Goal: Task Accomplishment & Management: Complete application form

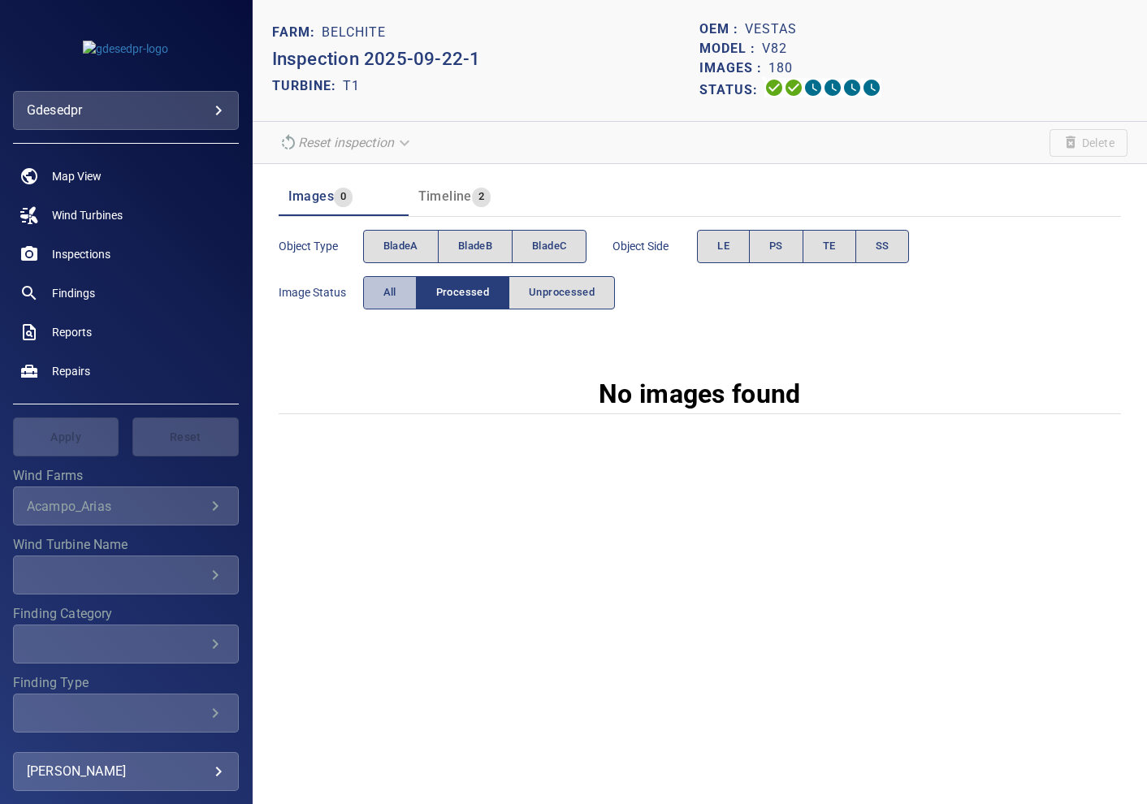
click at [397, 290] on button "All" at bounding box center [390, 292] width 54 height 33
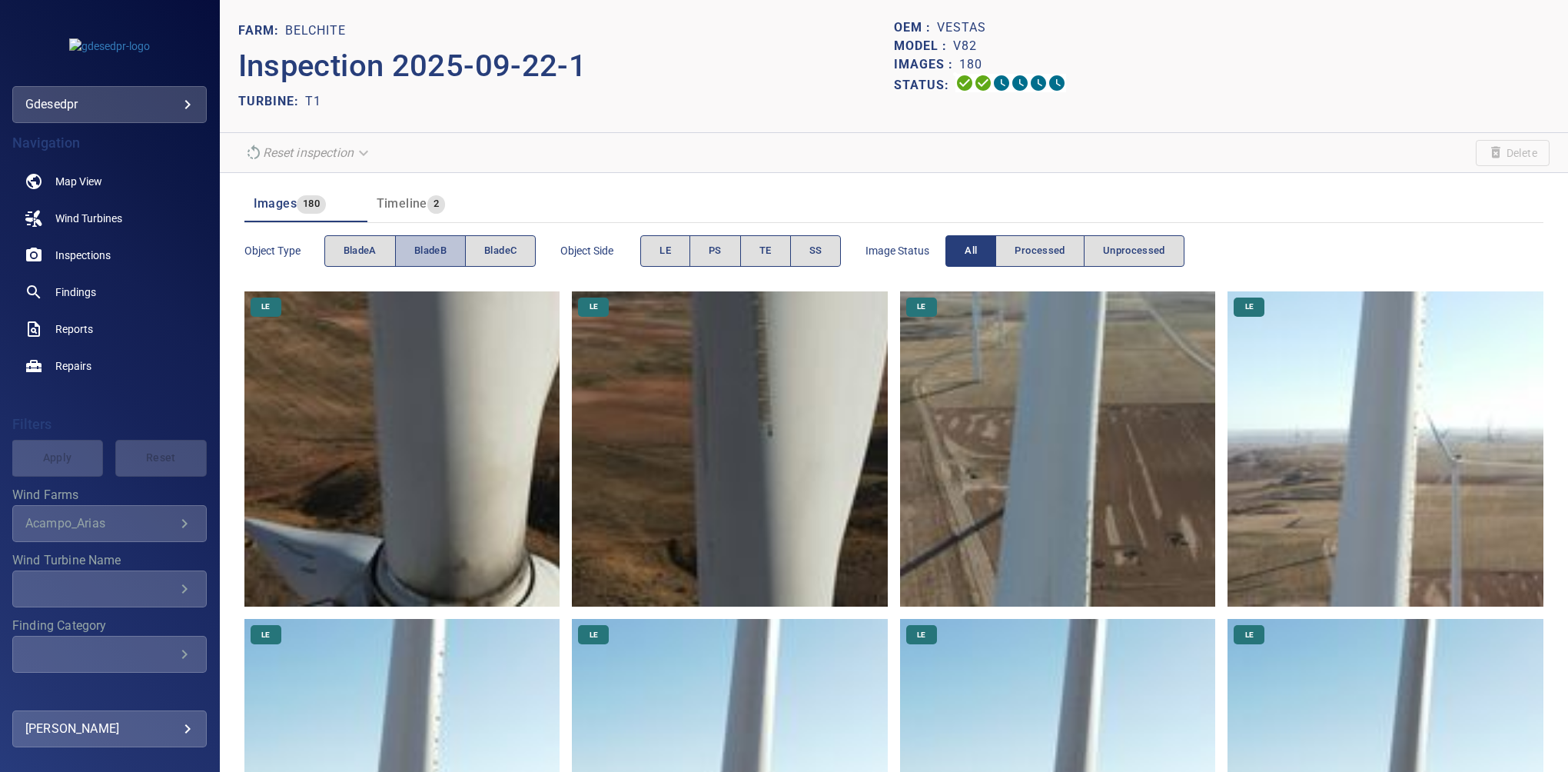
click at [436, 254] on span "bladeB" at bounding box center [430, 251] width 32 height 18
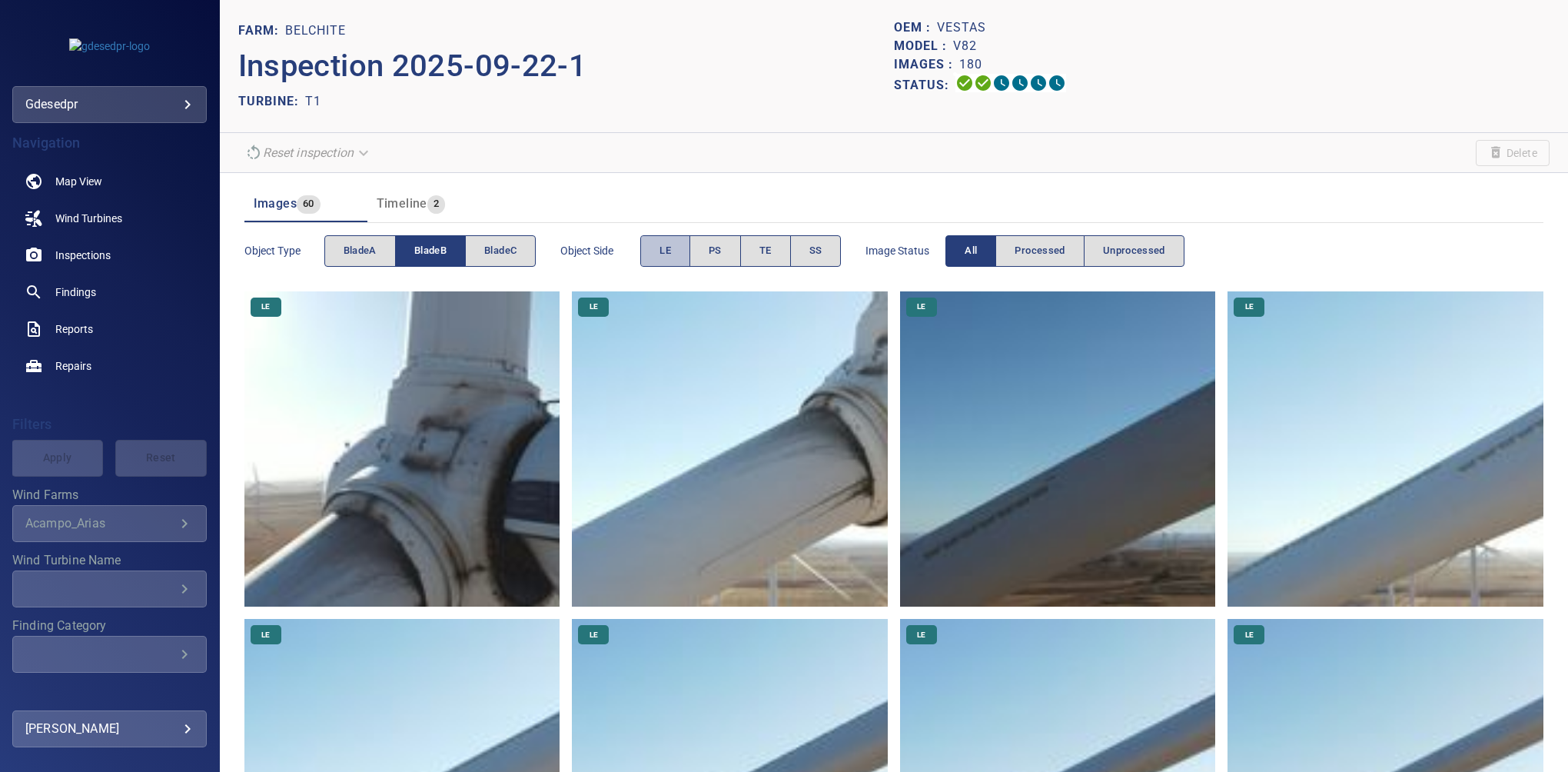
click at [670, 252] on span "LE" at bounding box center [665, 251] width 11 height 18
click at [76, 179] on span "Map View" at bounding box center [79, 182] width 47 height 15
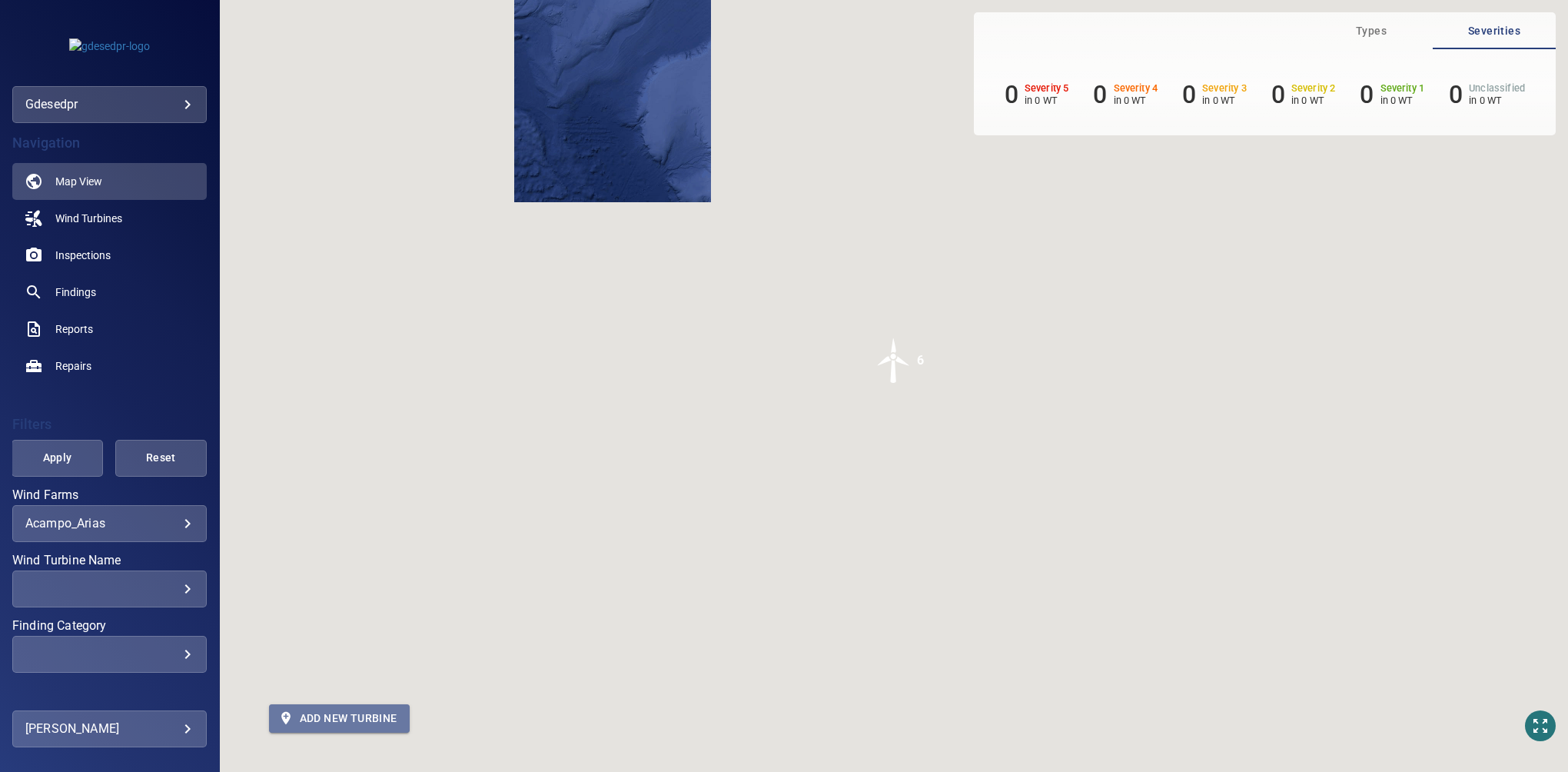
click at [314, 725] on span "Add new turbine" at bounding box center [339, 718] width 116 height 19
type input "*********"
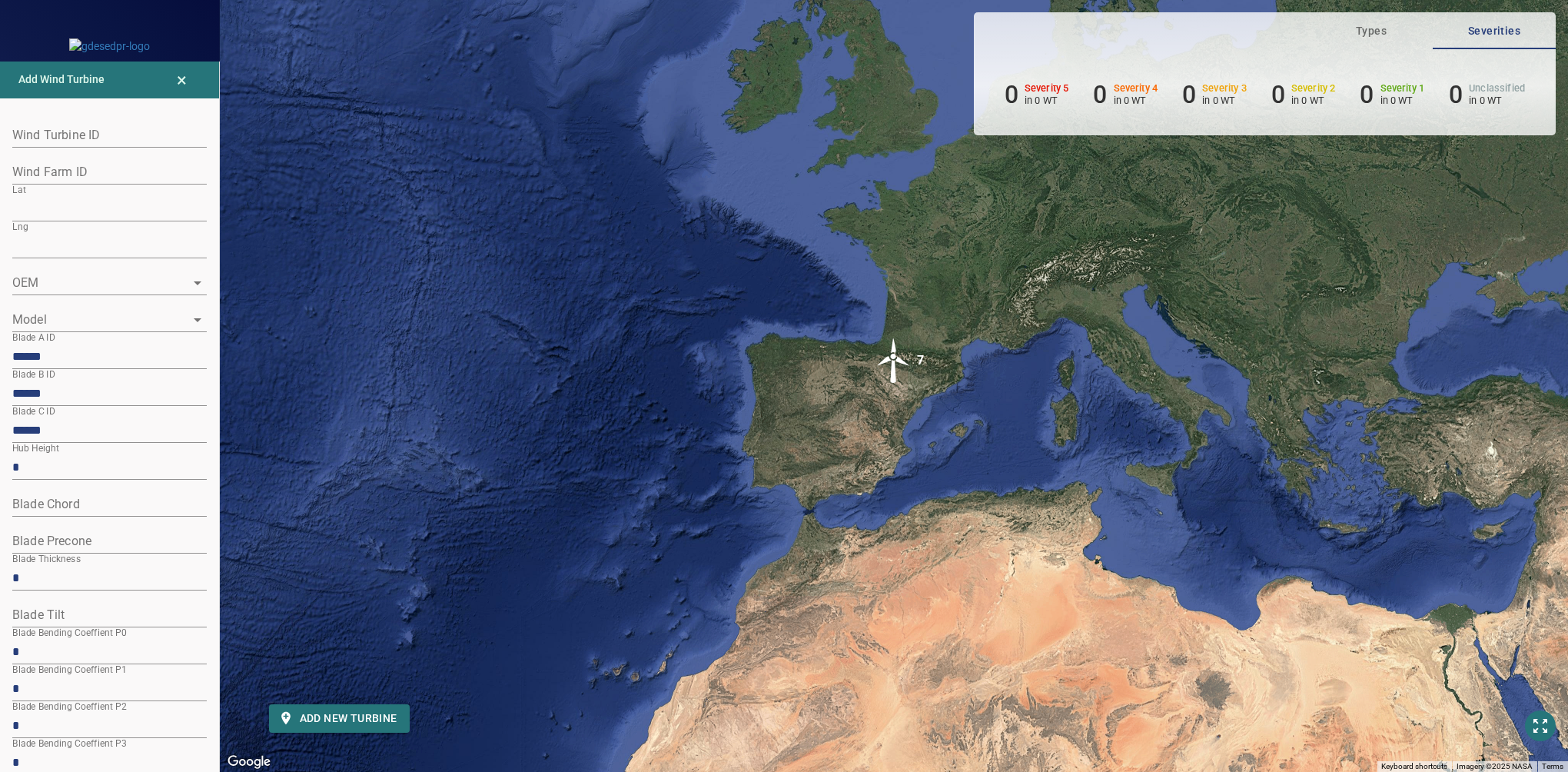
click at [187, 272] on button "Open" at bounding box center [197, 283] width 22 height 22
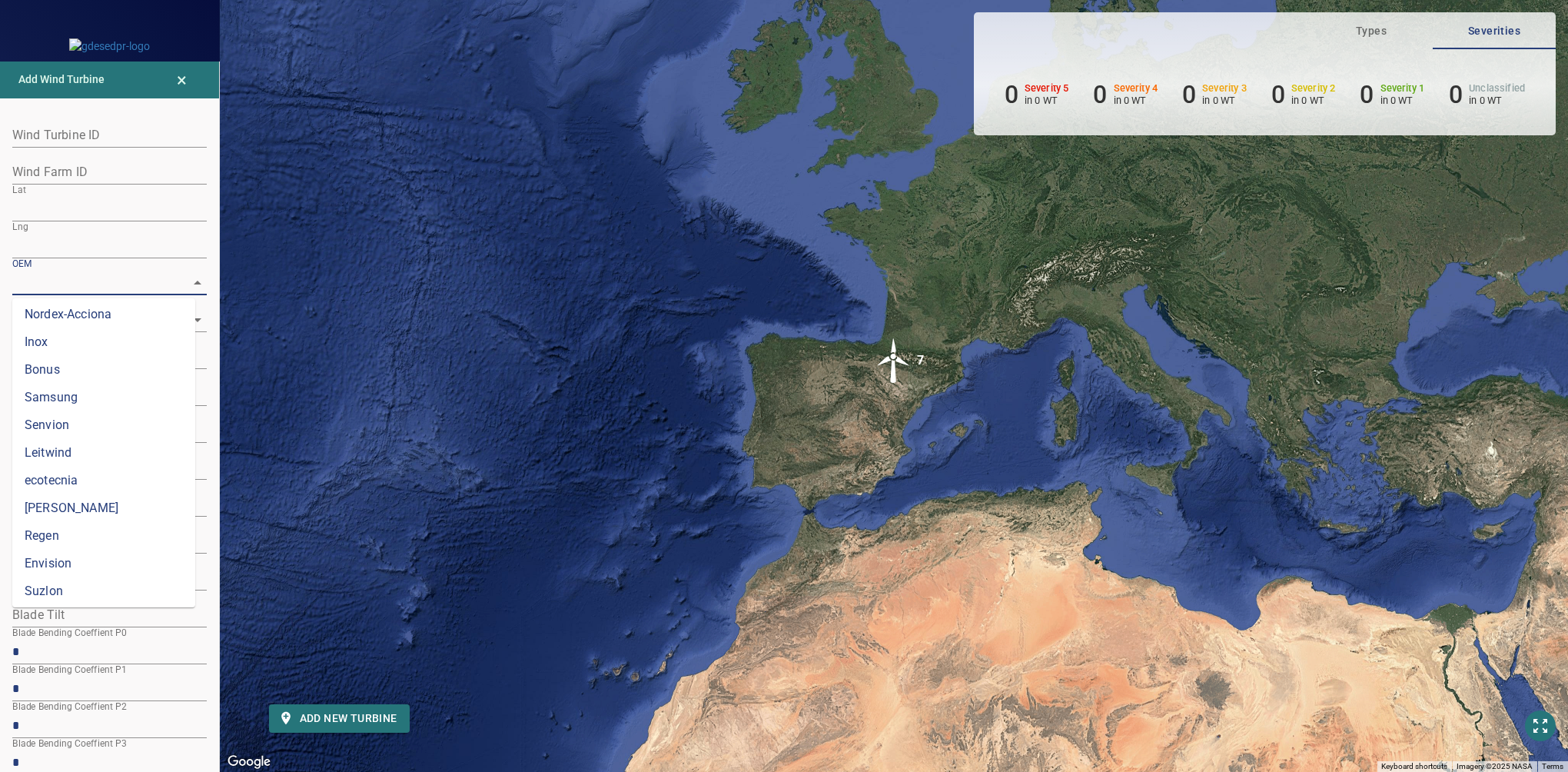
scroll to position [617, 0]
click at [70, 366] on li "Vestas" at bounding box center [103, 365] width 183 height 27
type input "******"
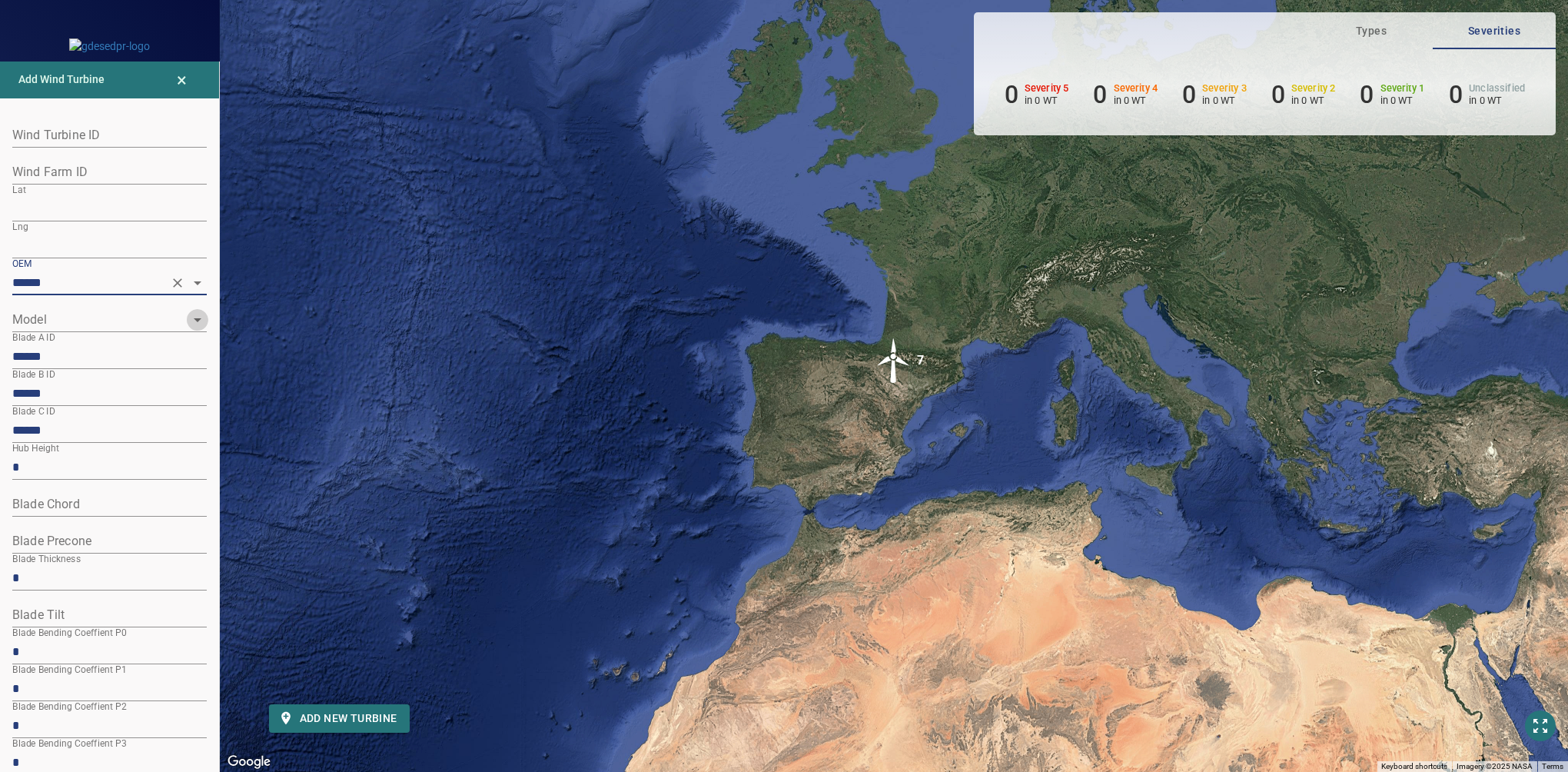
click at [194, 320] on icon "Open" at bounding box center [198, 320] width 8 height 4
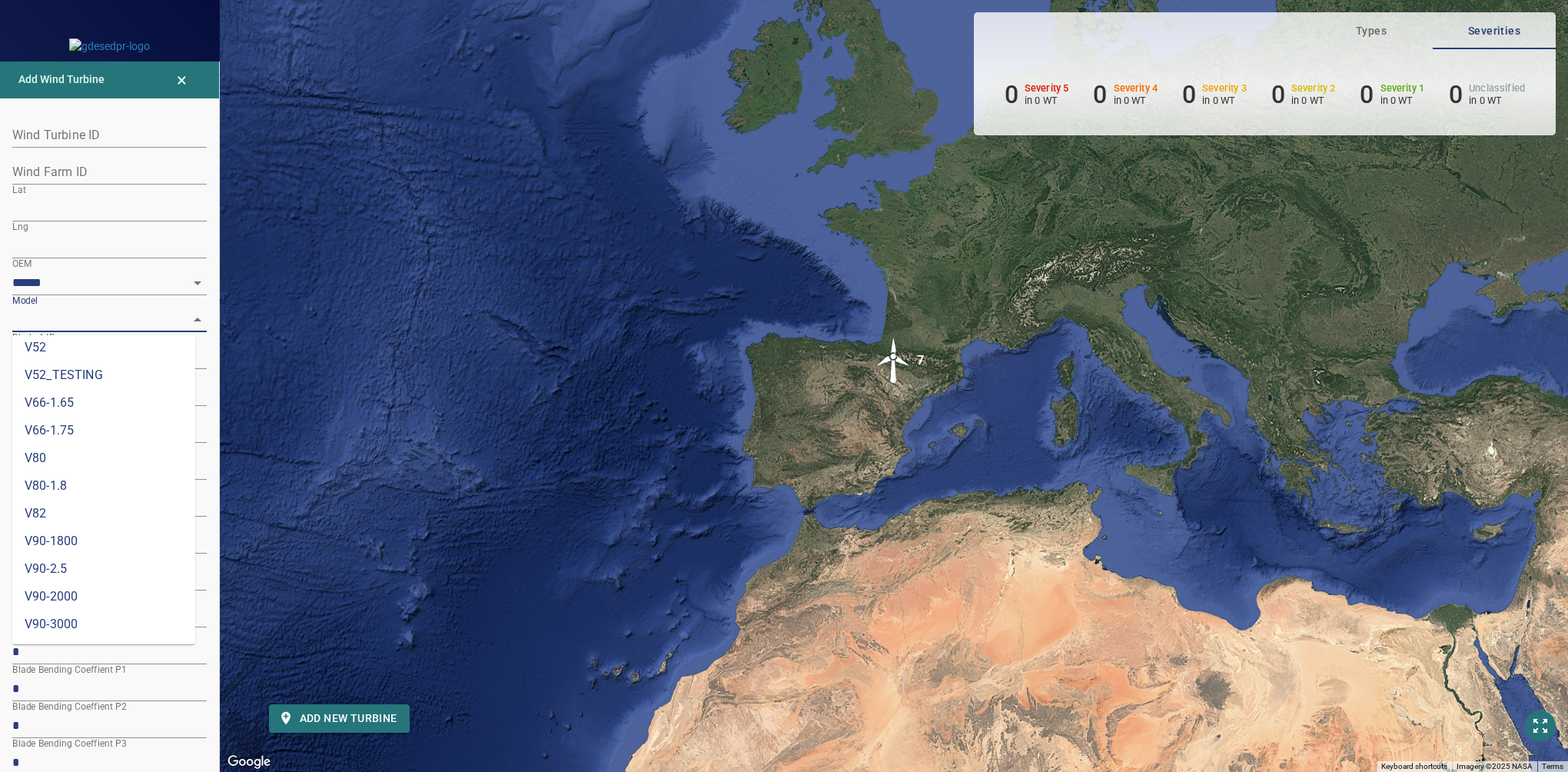
scroll to position [0, 0]
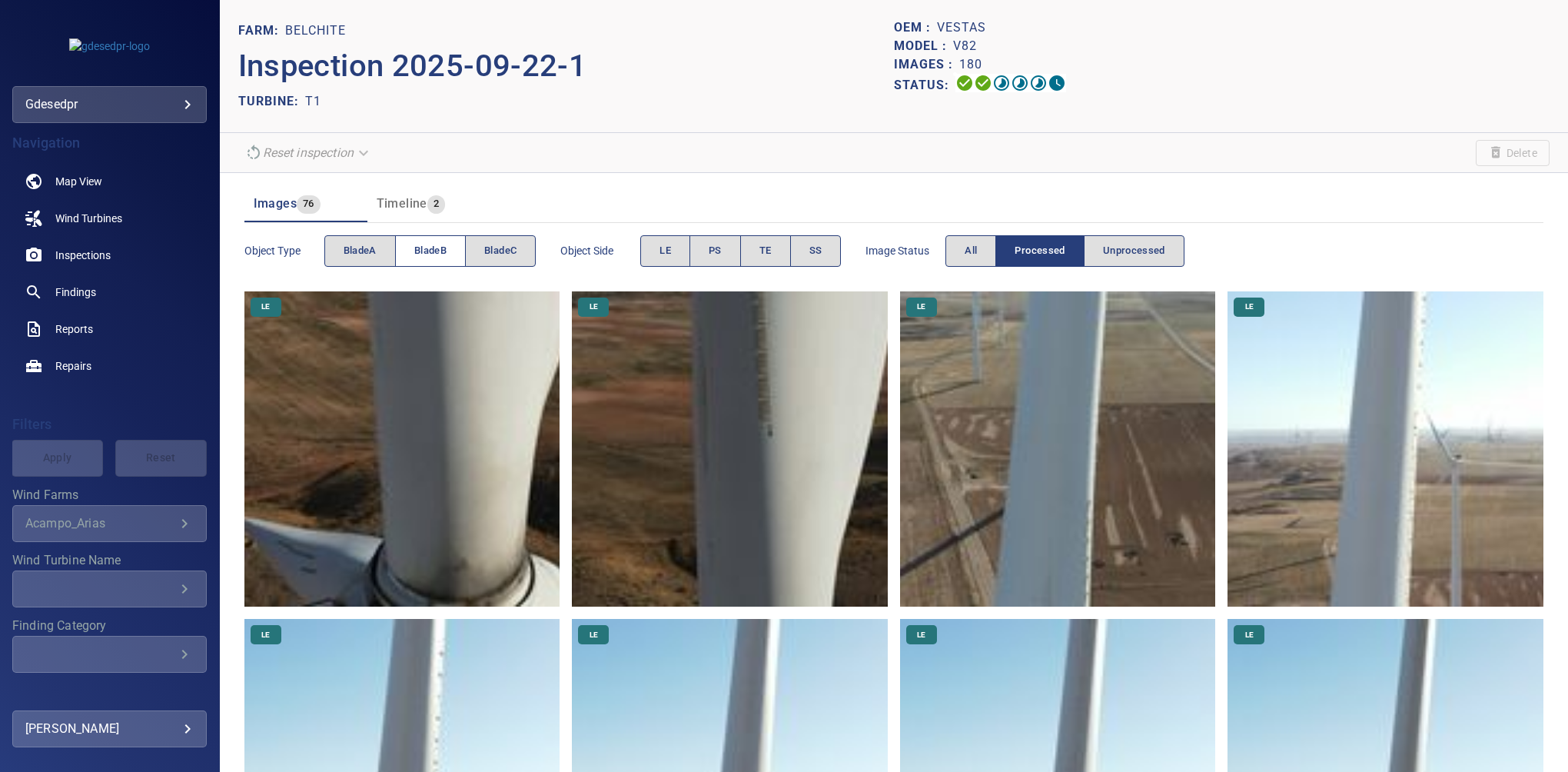
click at [421, 248] on span "bladeB" at bounding box center [430, 251] width 32 height 18
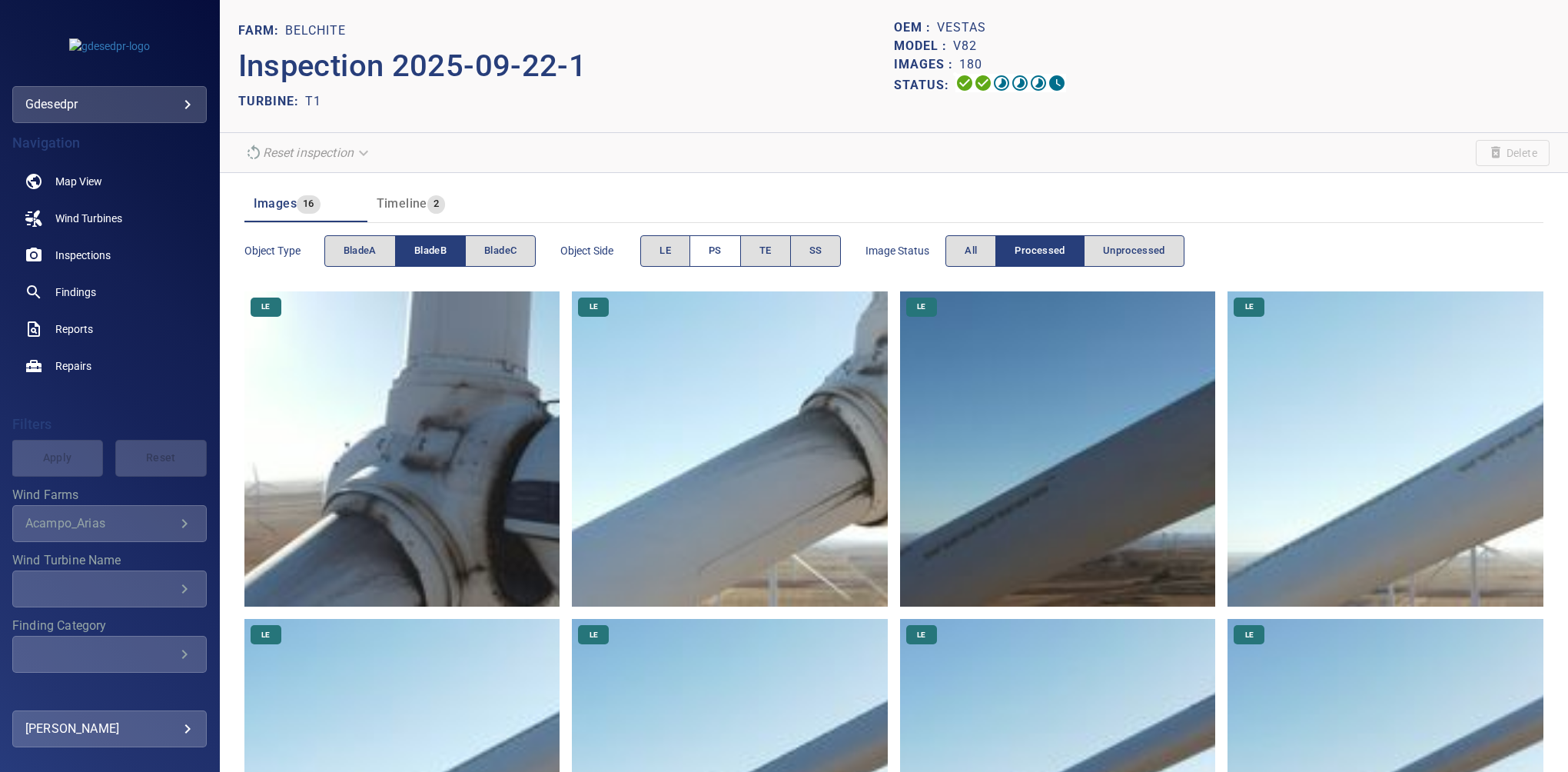
click at [720, 246] on span "PS" at bounding box center [715, 251] width 13 height 18
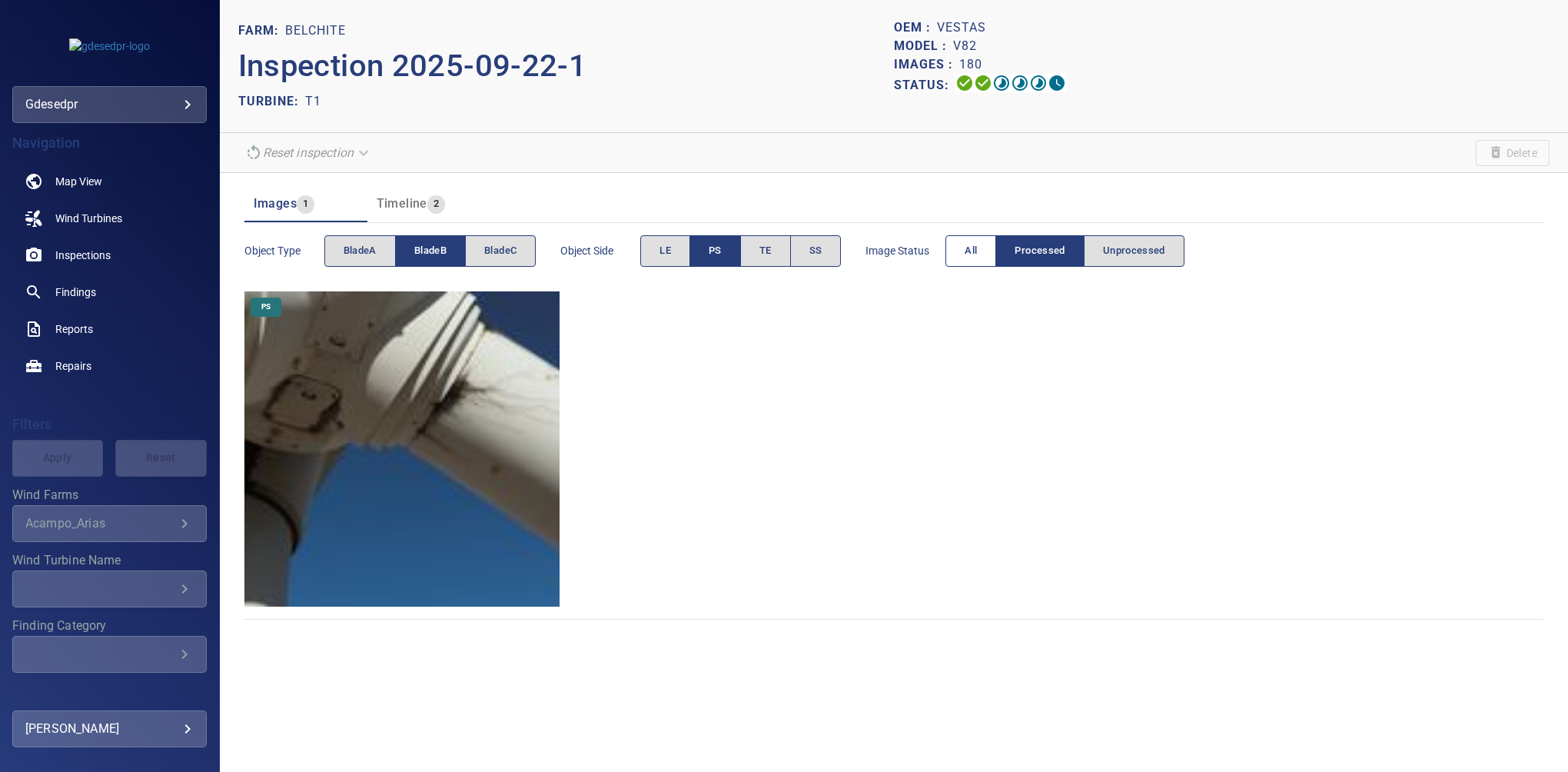
click at [972, 255] on span "All" at bounding box center [970, 251] width 12 height 18
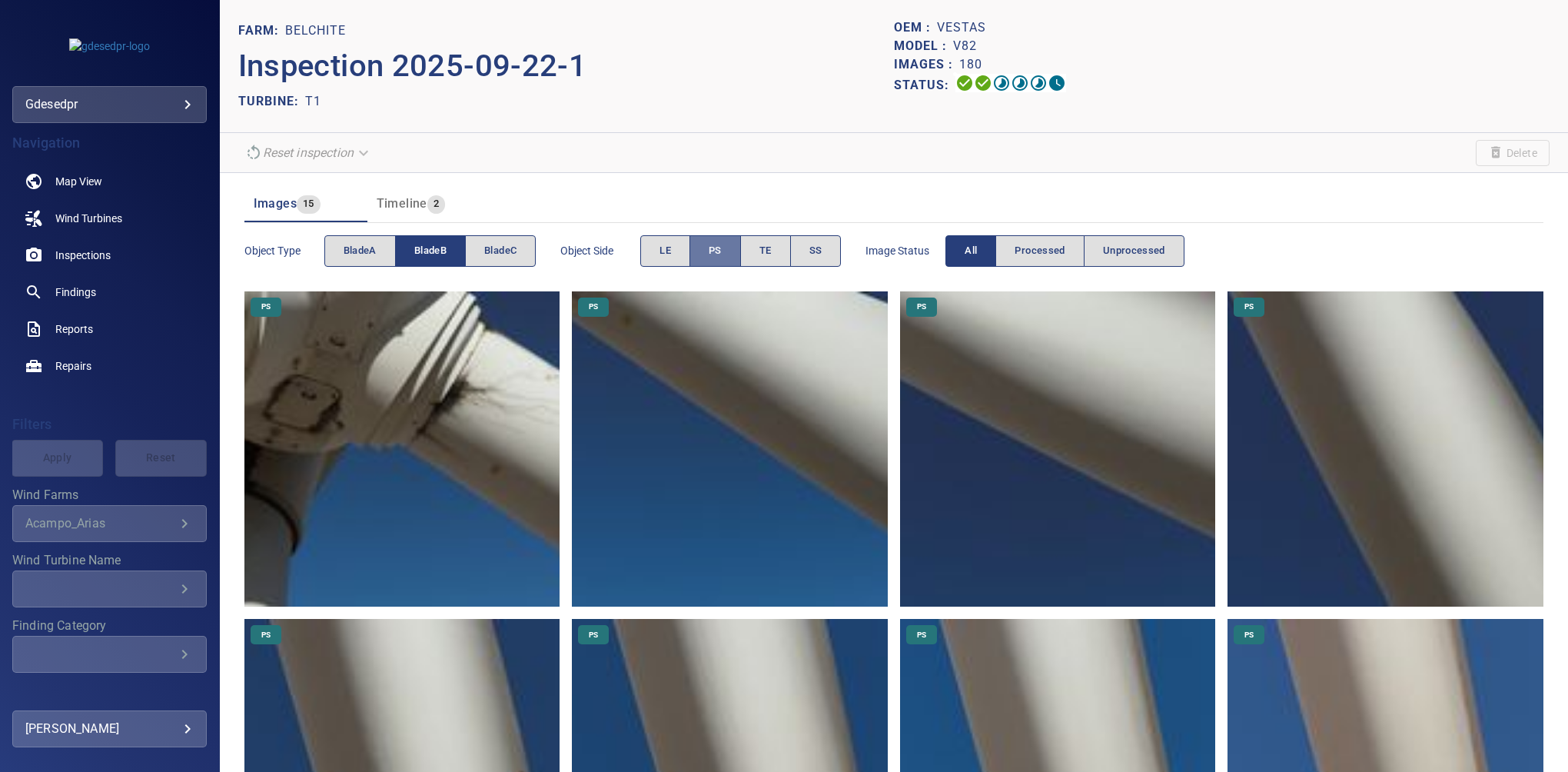
click at [722, 256] on span "PS" at bounding box center [715, 251] width 13 height 18
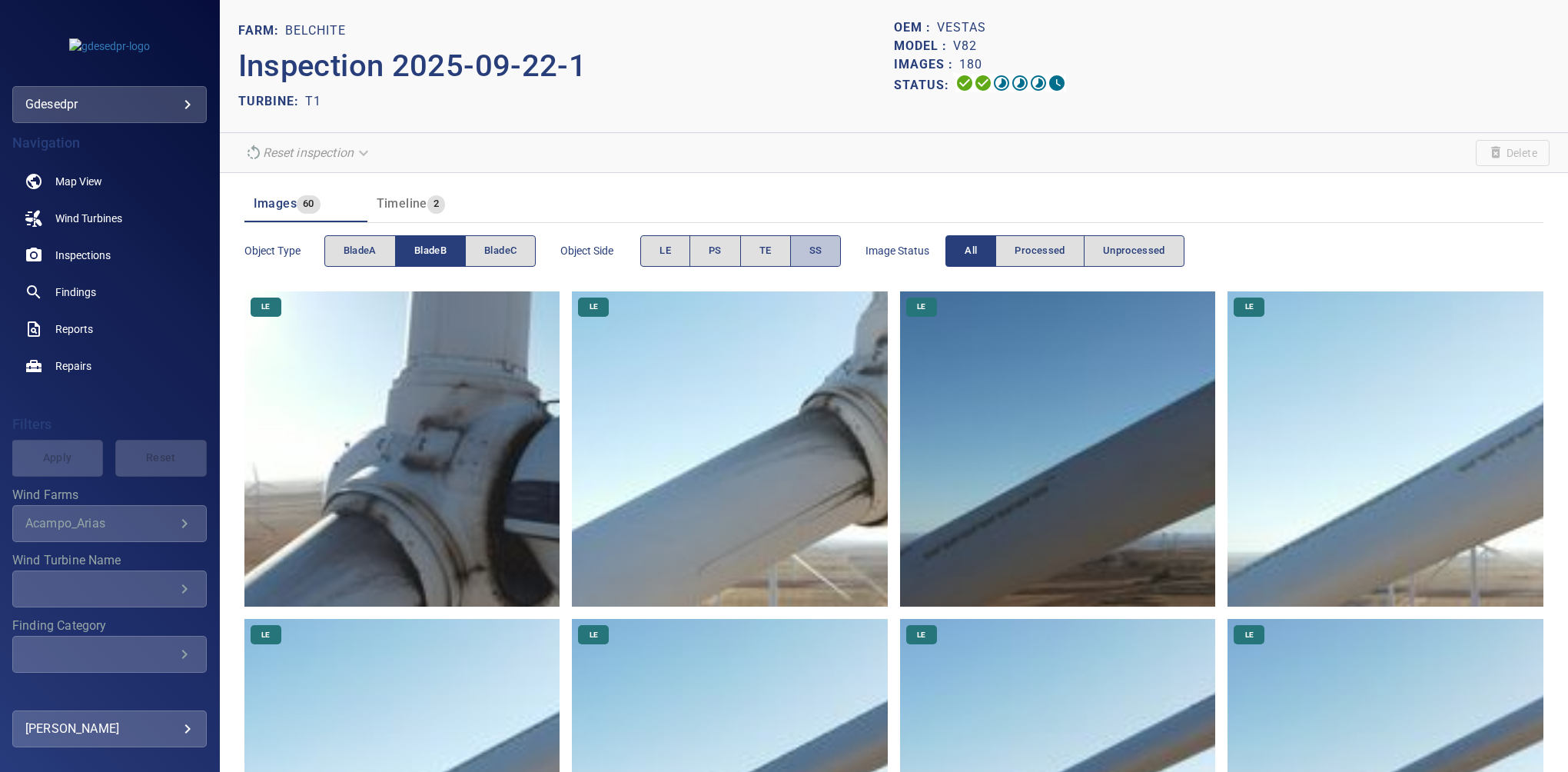
click at [838, 261] on button "SS" at bounding box center [815, 251] width 51 height 31
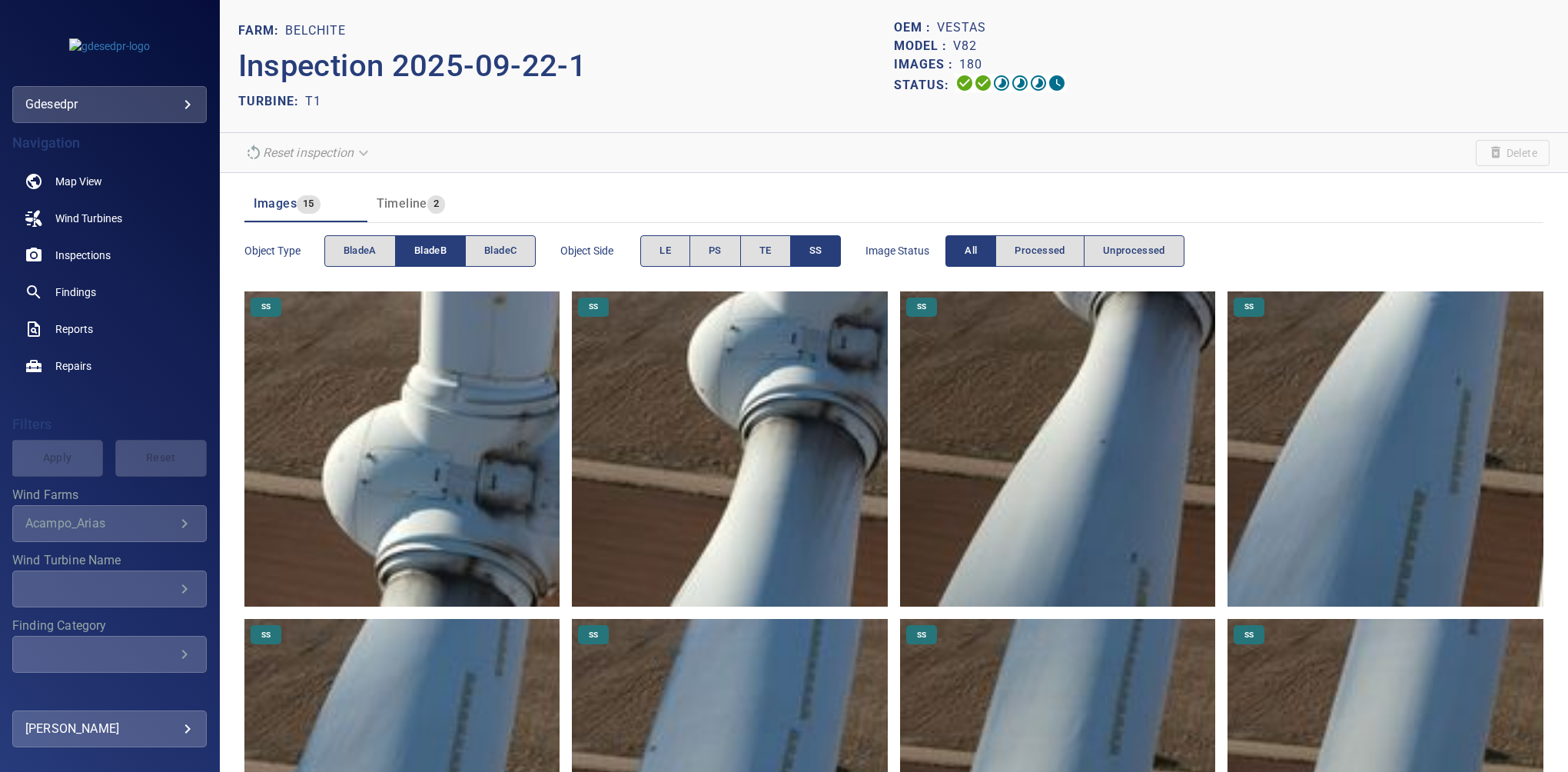
click at [426, 248] on span "bladeB" at bounding box center [430, 251] width 32 height 18
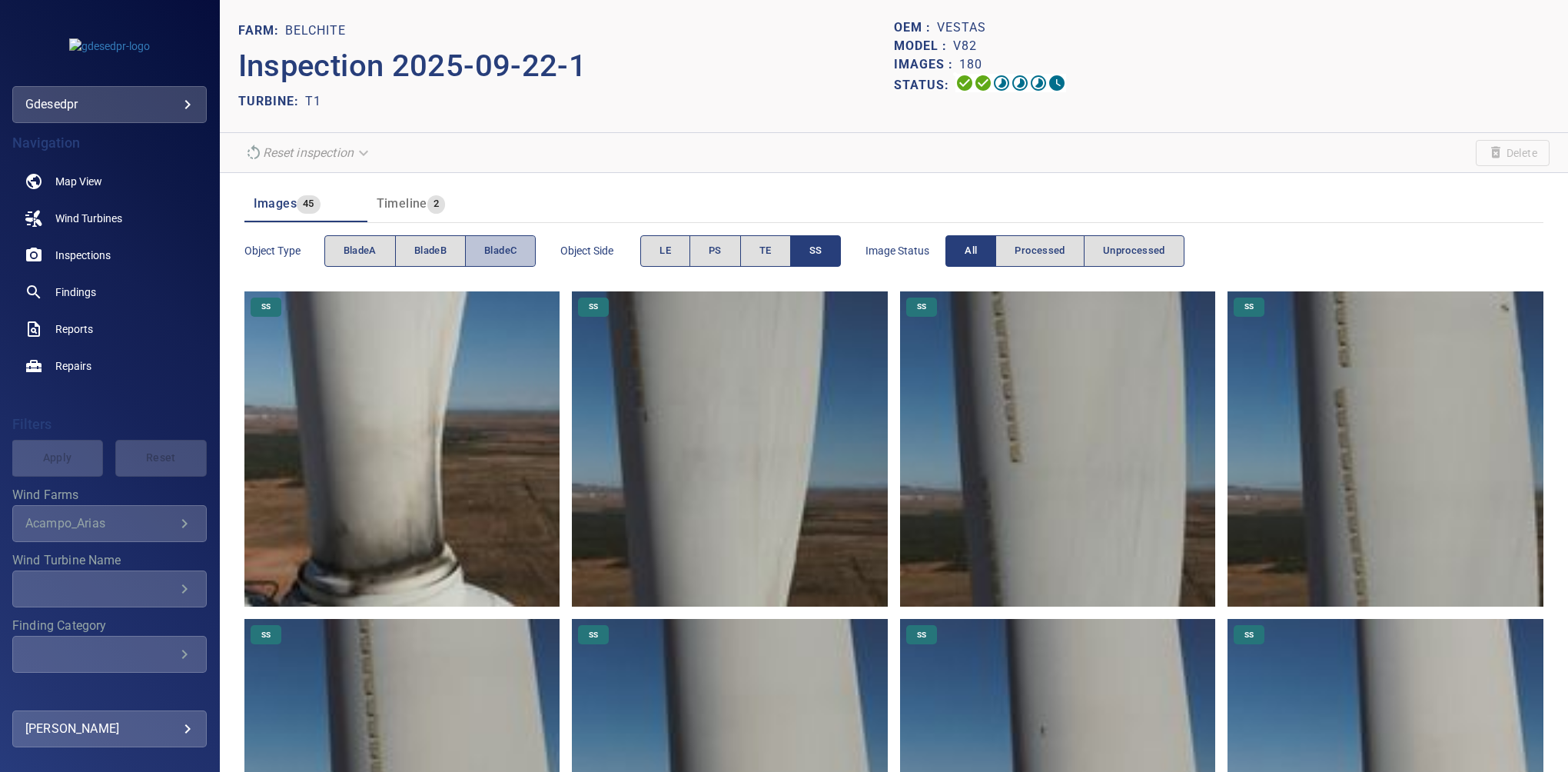
click at [506, 246] on span "bladeC" at bounding box center [500, 251] width 32 height 18
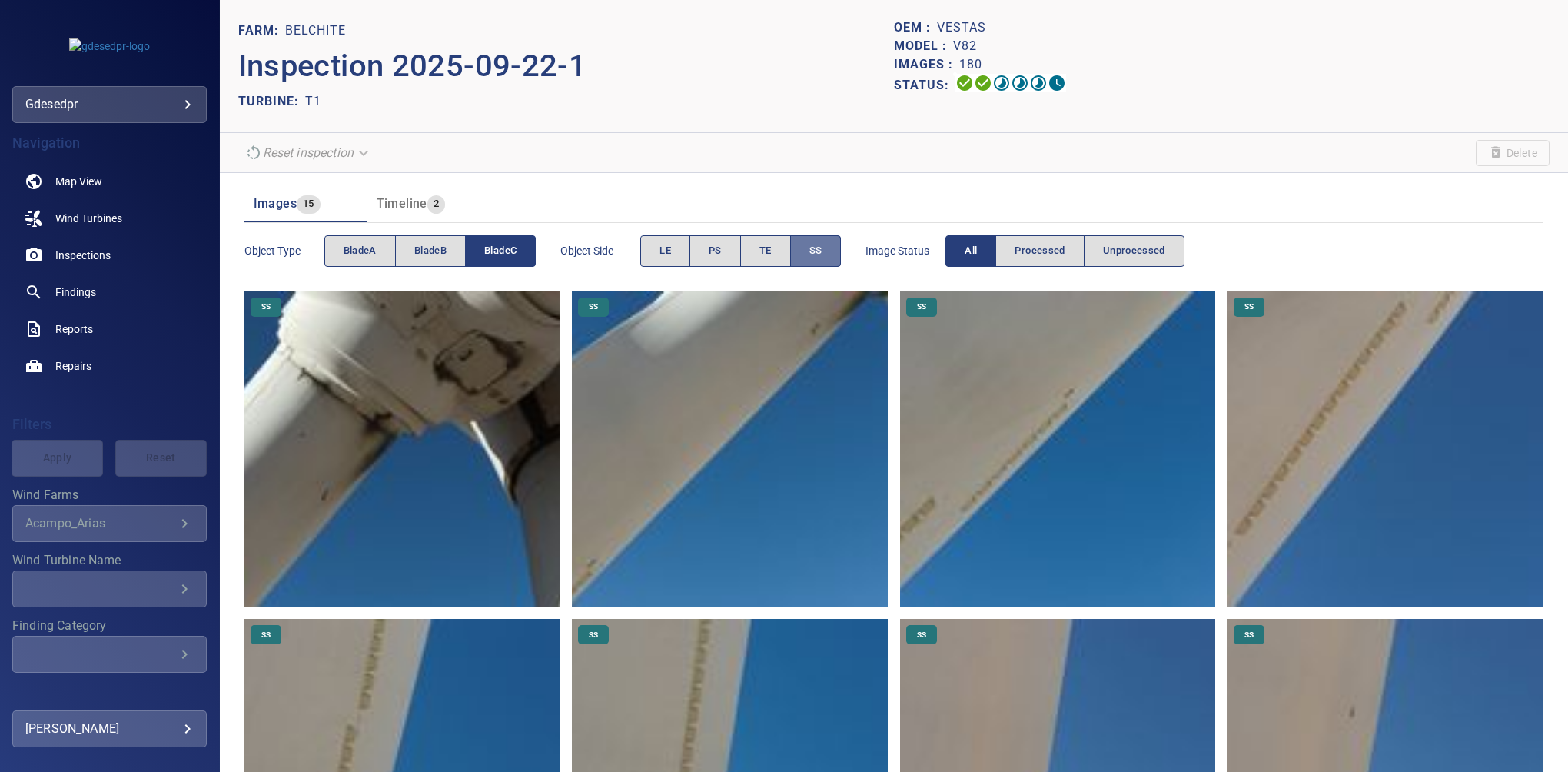
click at [805, 251] on button "SS" at bounding box center [815, 251] width 51 height 31
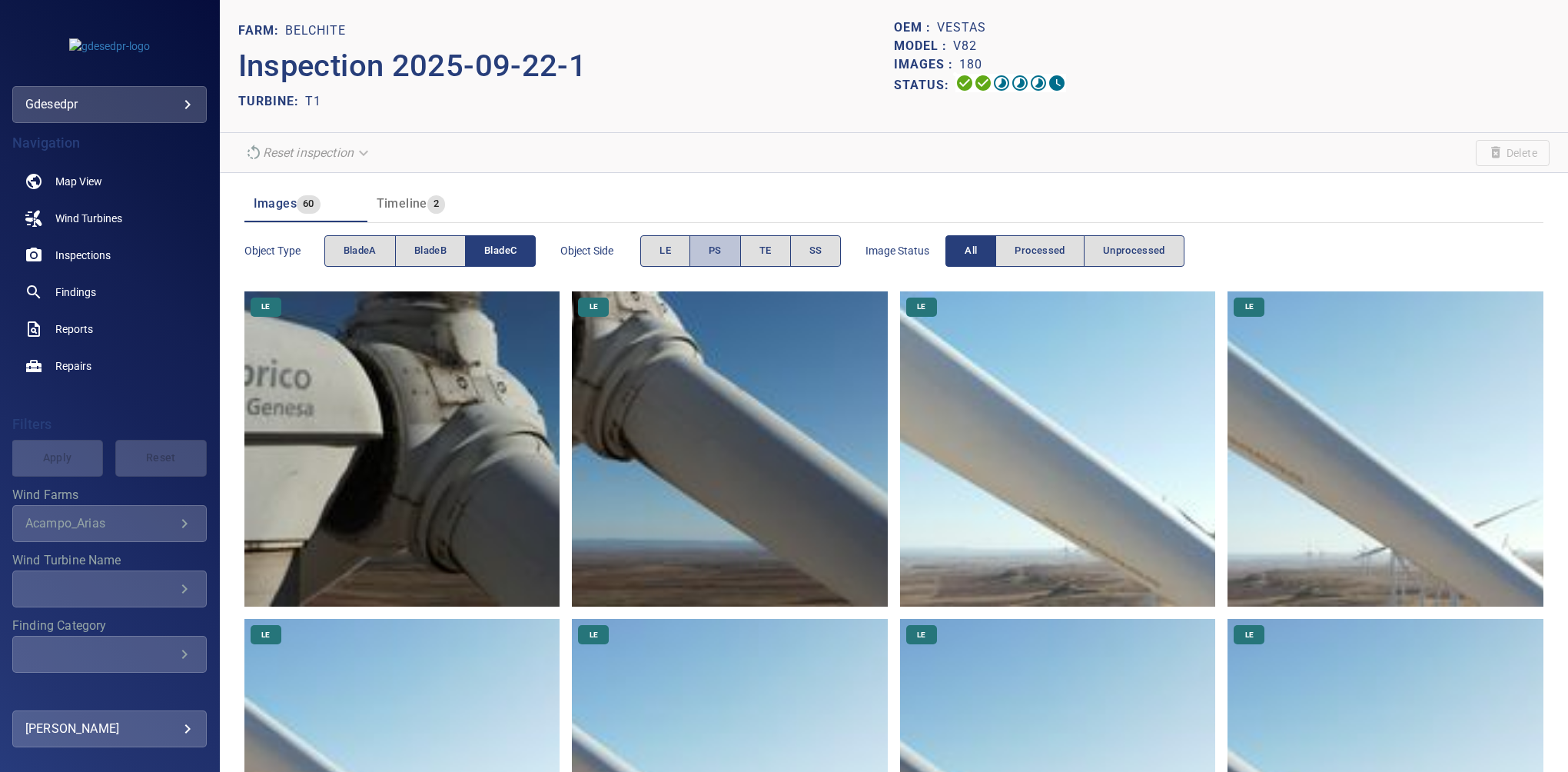
click at [708, 248] on button "PS" at bounding box center [715, 251] width 51 height 31
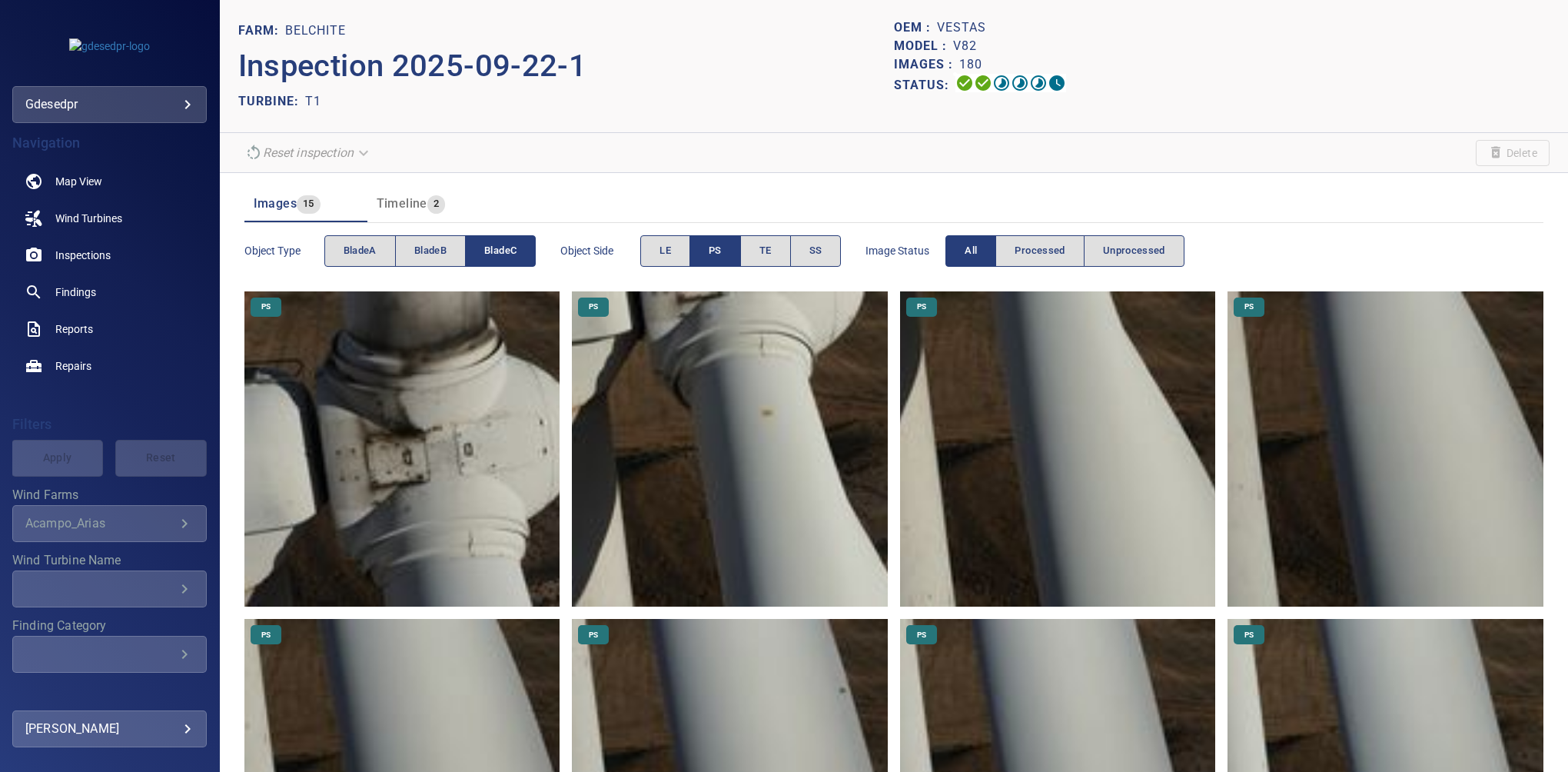
click at [703, 251] on button "PS" at bounding box center [715, 251] width 51 height 31
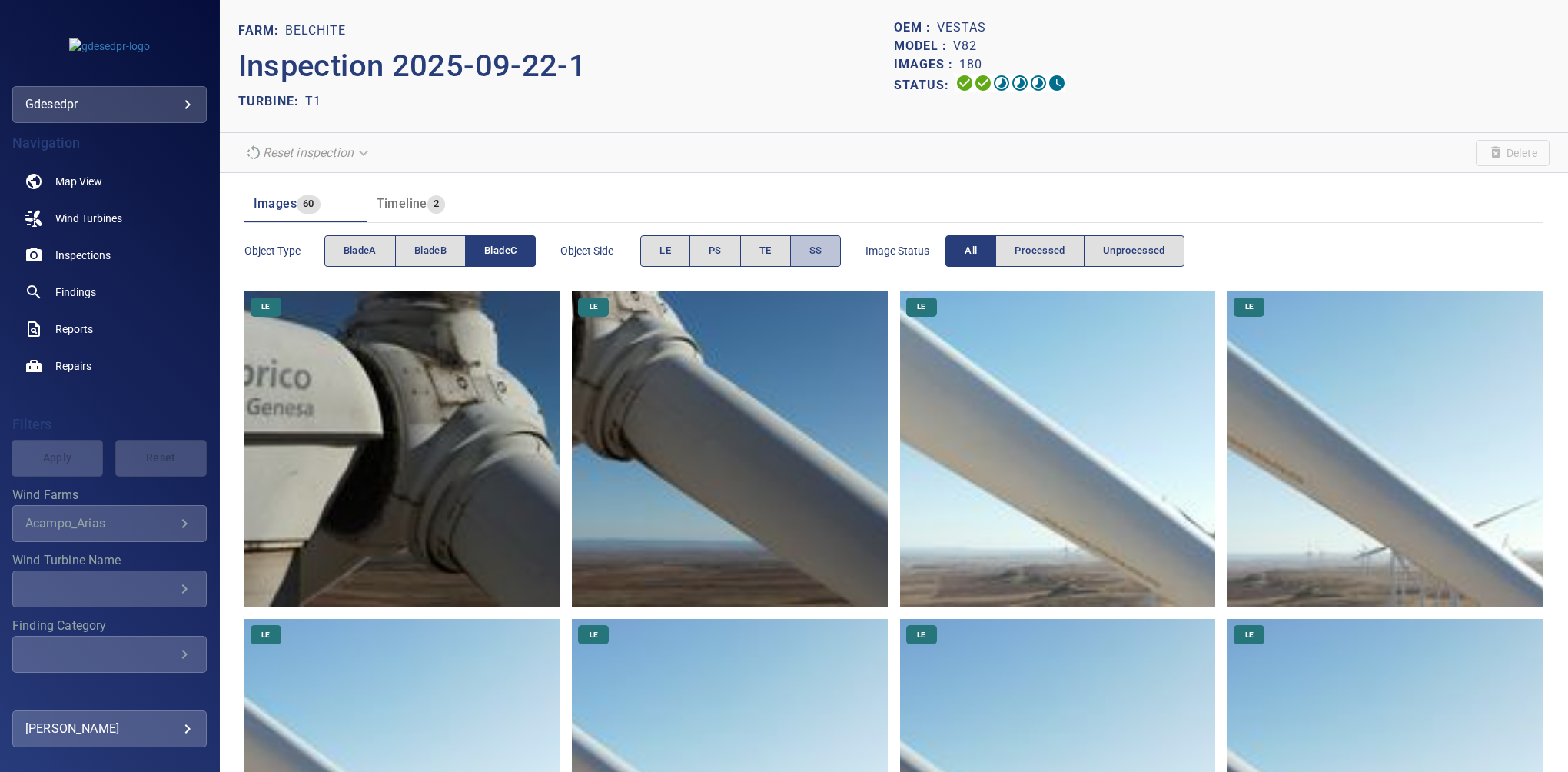
click at [813, 253] on span "SS" at bounding box center [816, 251] width 13 height 18
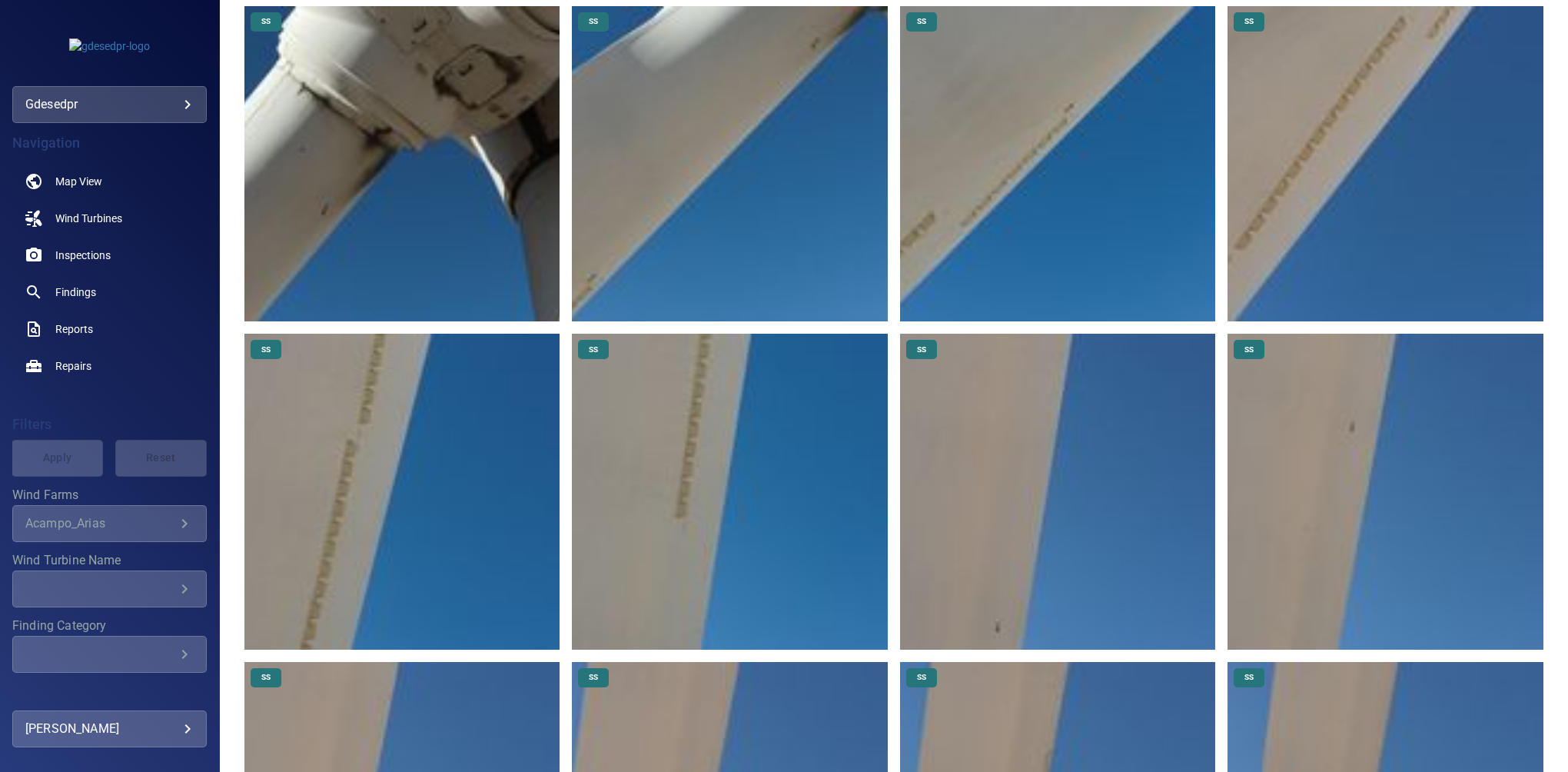
scroll to position [339, 0]
